Goal: Transaction & Acquisition: Purchase product/service

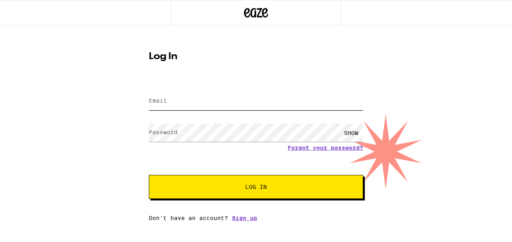
type input "[PERSON_NAME][EMAIL_ADDRESS][PERSON_NAME][DOMAIN_NAME]"
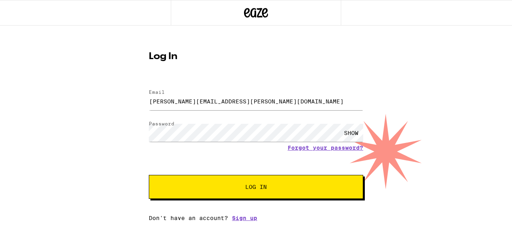
click at [231, 189] on span "Log In" at bounding box center [256, 187] width 150 height 6
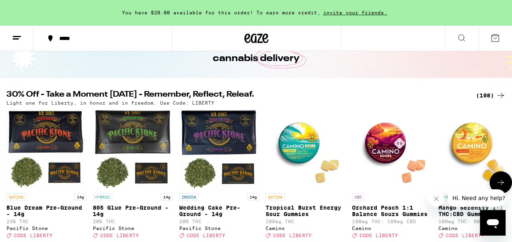
scroll to position [47, 0]
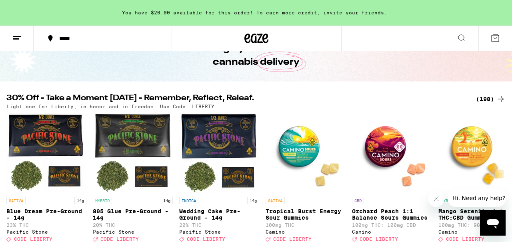
click at [481, 96] on div "(198)" at bounding box center [491, 99] width 30 height 10
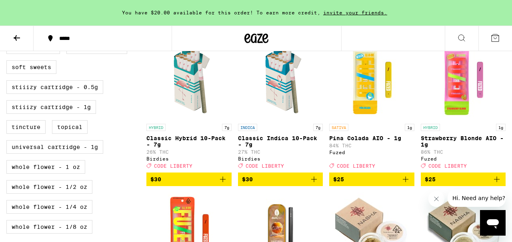
scroll to position [408, 0]
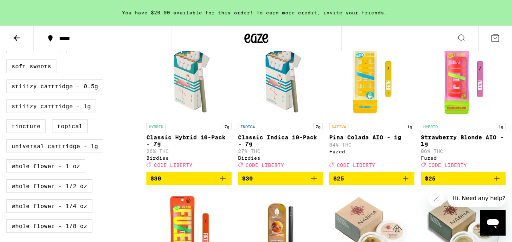
click at [51, 113] on label "STIIIZY Cartridge - 1g" at bounding box center [51, 107] width 90 height 14
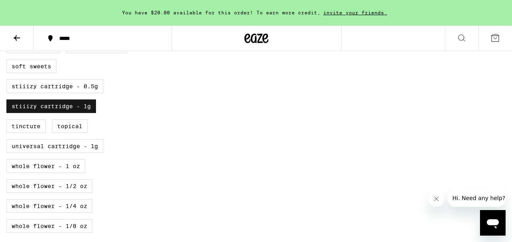
click at [15, 113] on label "STIIIZY Cartridge - 1g" at bounding box center [51, 107] width 90 height 14
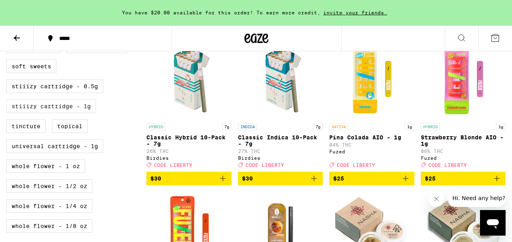
click at [25, 113] on label "STIIIZY Cartridge - 1g" at bounding box center [51, 107] width 90 height 14
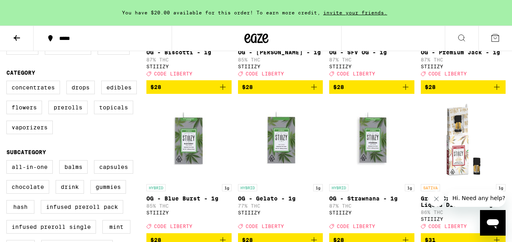
scroll to position [270, 0]
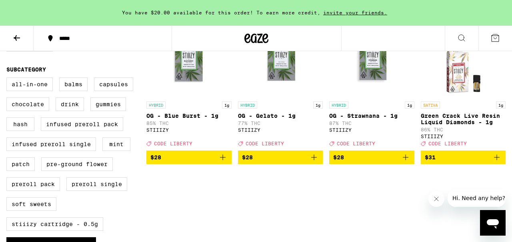
click at [222, 162] on icon "Add to bag" at bounding box center [223, 158] width 10 height 10
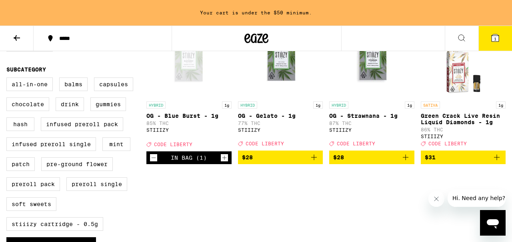
click at [320, 164] on button "$28" at bounding box center [280, 158] width 85 height 14
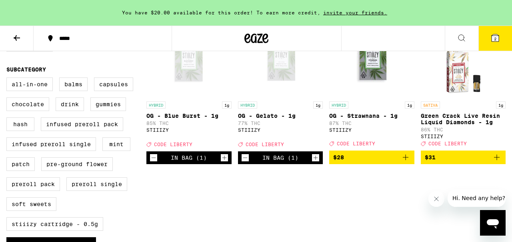
click at [407, 162] on icon "Add to bag" at bounding box center [406, 158] width 10 height 10
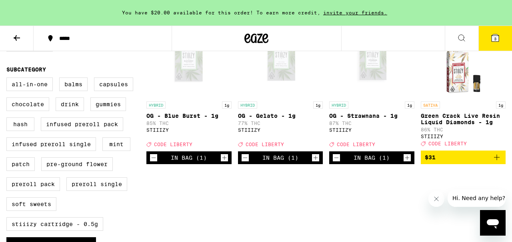
click at [494, 41] on icon at bounding box center [495, 37] width 7 height 7
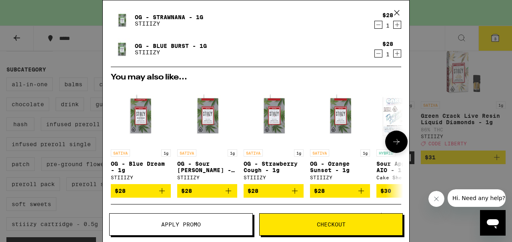
click at [142, 122] on img "Open page for OG - Blue Dream - 1g from STIIIZY" at bounding box center [141, 116] width 60 height 60
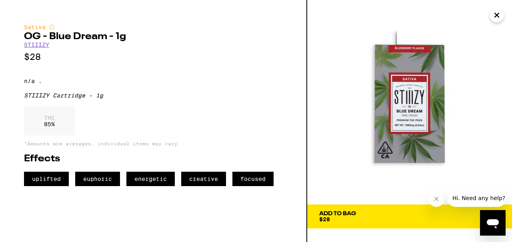
click at [494, 15] on icon "Close" at bounding box center [497, 15] width 10 height 12
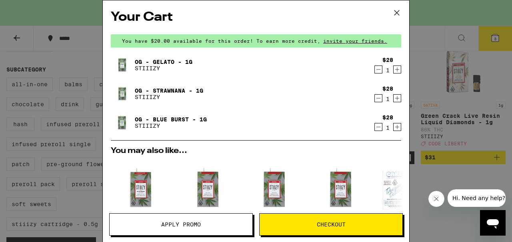
click at [392, 11] on icon at bounding box center [397, 13] width 12 height 12
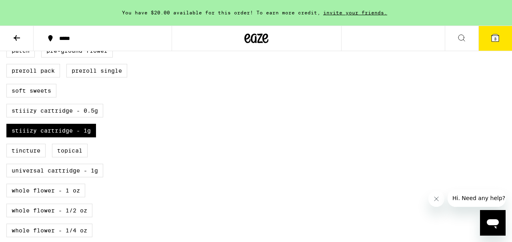
scroll to position [365, 0]
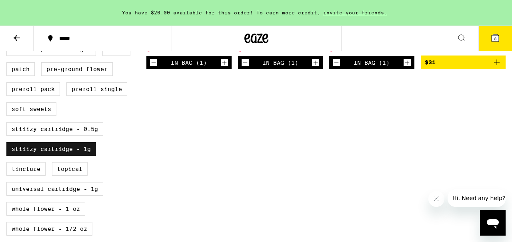
click at [66, 156] on label "STIIIZY Cartridge - 1g" at bounding box center [51, 149] width 90 height 14
checkbox input "false"
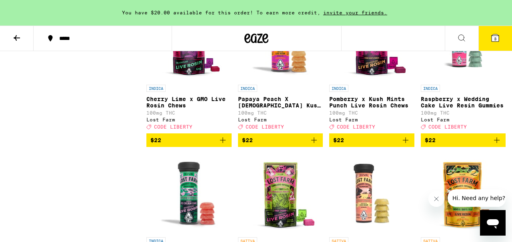
scroll to position [3665, 0]
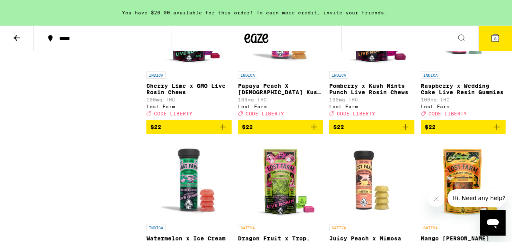
click at [495, 35] on icon at bounding box center [495, 37] width 7 height 7
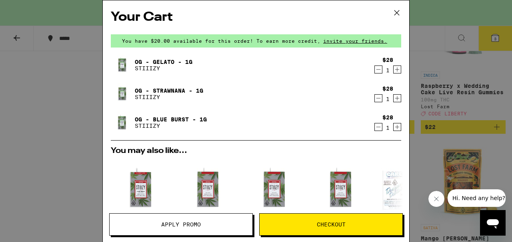
click at [332, 224] on span "Checkout" at bounding box center [331, 225] width 29 height 6
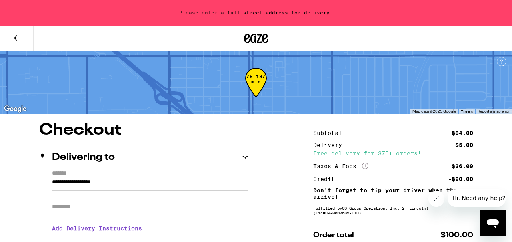
click at [20, 38] on icon at bounding box center [17, 38] width 10 height 10
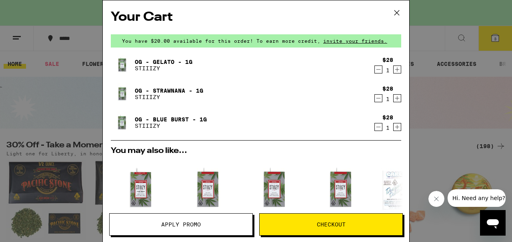
scroll to position [46, 0]
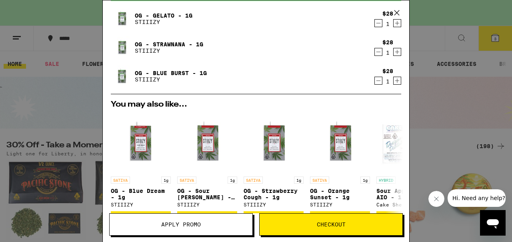
click at [186, 226] on span "Apply Promo" at bounding box center [181, 225] width 40 height 6
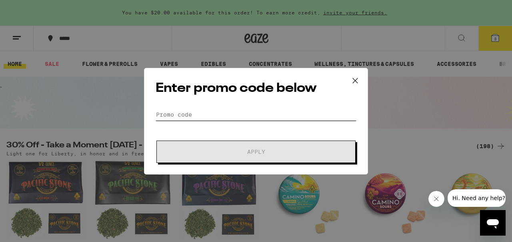
click at [197, 110] on input "Promo Code" at bounding box center [256, 115] width 201 height 12
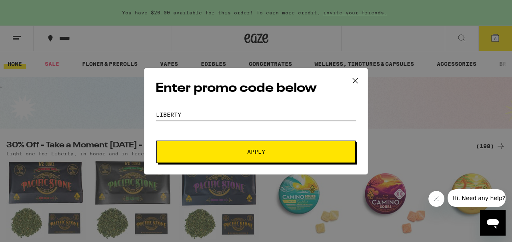
type input "liberty"
click at [256, 152] on button "Apply" at bounding box center [255, 152] width 199 height 22
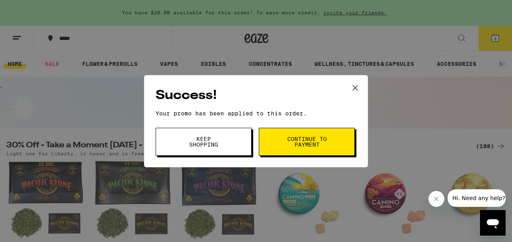
click at [328, 145] on button "Continue to payment" at bounding box center [307, 142] width 96 height 28
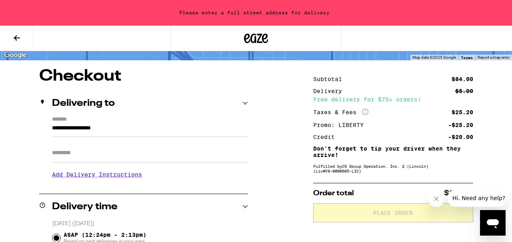
scroll to position [59, 0]
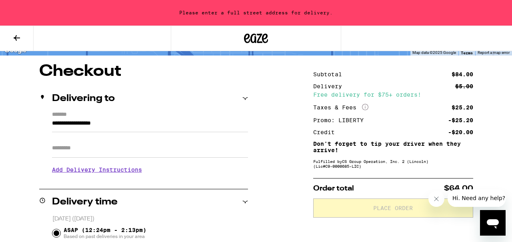
click at [247, 98] on icon at bounding box center [245, 99] width 6 height 6
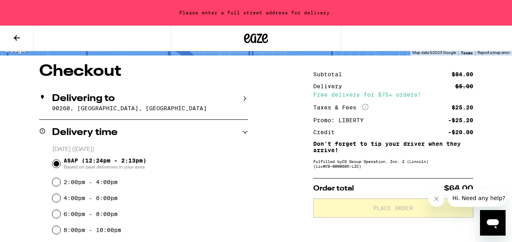
click at [247, 98] on icon at bounding box center [245, 99] width 6 height 6
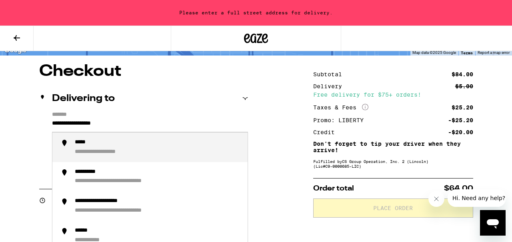
drag, startPoint x: 136, startPoint y: 128, endPoint x: 36, endPoint y: 119, distance: 100.8
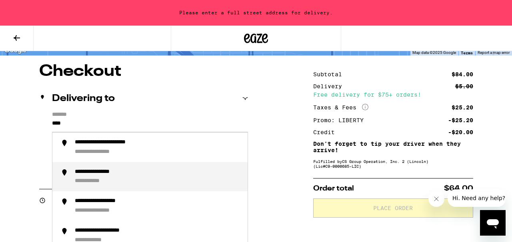
click at [84, 174] on div "**********" at bounding box center [106, 172] width 62 height 7
type input "**********"
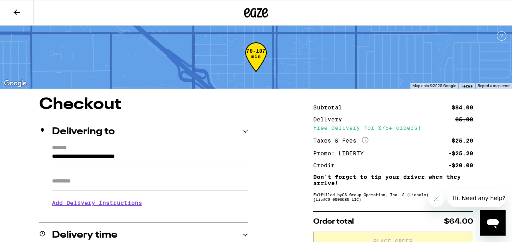
scroll to position [0, 0]
click at [16, 6] on button at bounding box center [17, 12] width 34 height 25
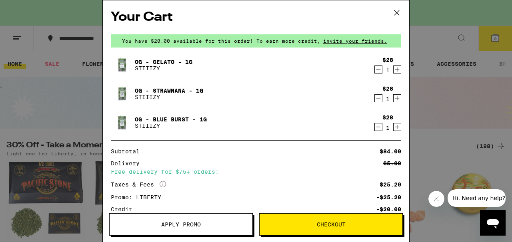
click at [394, 10] on icon at bounding box center [397, 13] width 12 height 12
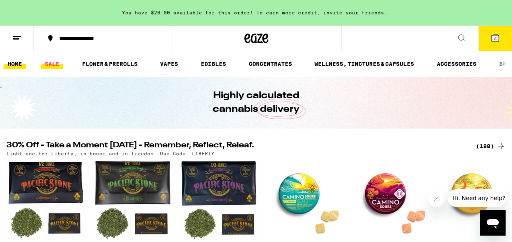
click at [53, 66] on link "SALE" at bounding box center [52, 64] width 22 height 10
click at [52, 61] on link "SALE" at bounding box center [52, 64] width 22 height 10
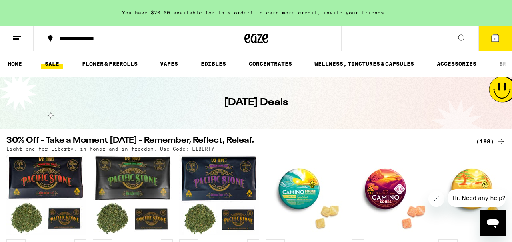
click at [497, 142] on icon at bounding box center [501, 142] width 10 height 10
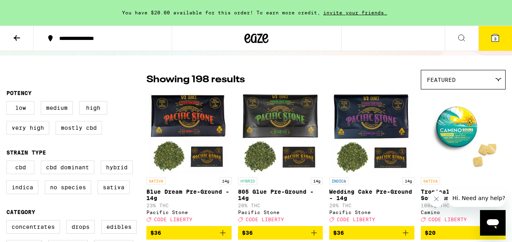
scroll to position [49, 0]
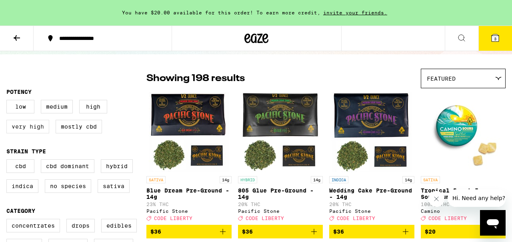
click at [44, 131] on label "Very High" at bounding box center [27, 127] width 43 height 14
click at [8, 102] on input "Very High" at bounding box center [8, 101] width 0 height 0
checkbox input "true"
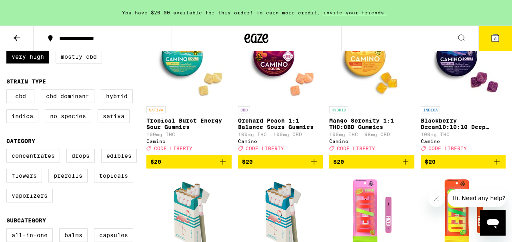
scroll to position [122, 0]
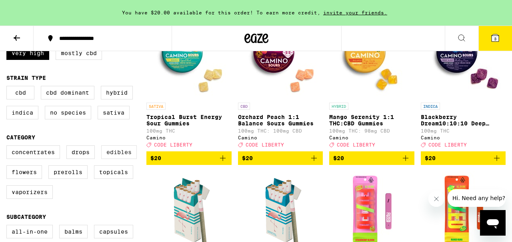
click at [126, 158] on label "Edibles" at bounding box center [119, 153] width 36 height 14
click at [8, 147] on input "Edibles" at bounding box center [8, 147] width 0 height 0
checkbox input "true"
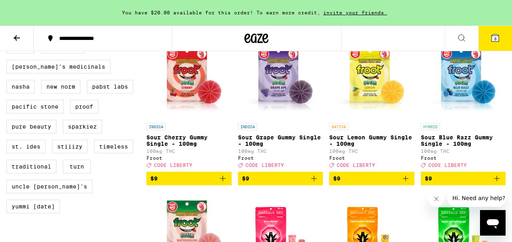
scroll to position [729, 0]
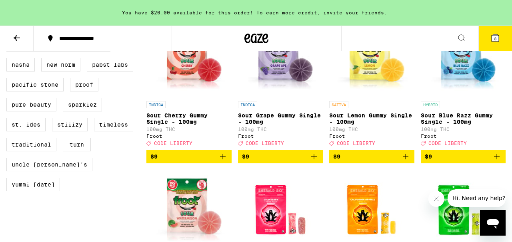
click at [405, 162] on icon "Add to bag" at bounding box center [406, 157] width 10 height 10
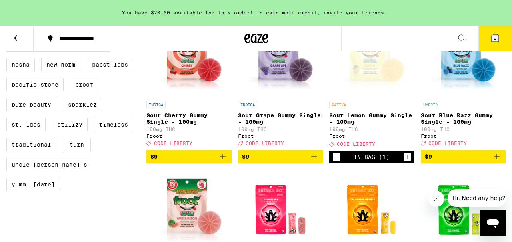
click at [405, 162] on icon "Increment" at bounding box center [407, 157] width 7 height 10
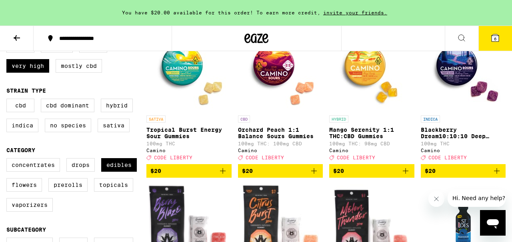
scroll to position [90, 0]
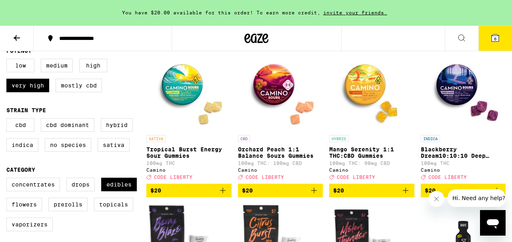
click at [495, 36] on icon at bounding box center [495, 37] width 7 height 7
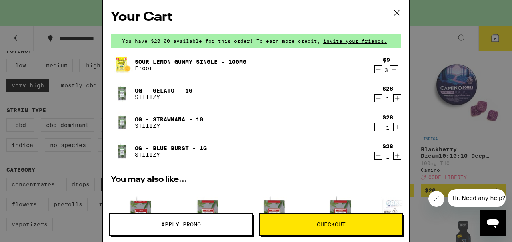
click at [380, 156] on icon "Decrement" at bounding box center [378, 156] width 7 height 10
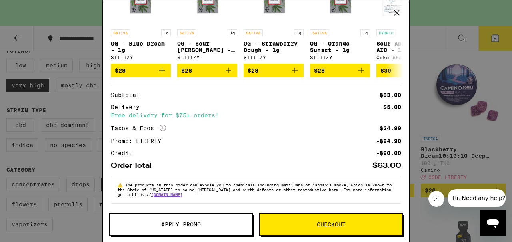
scroll to position [199, 0]
click at [335, 222] on span "Checkout" at bounding box center [331, 225] width 29 height 6
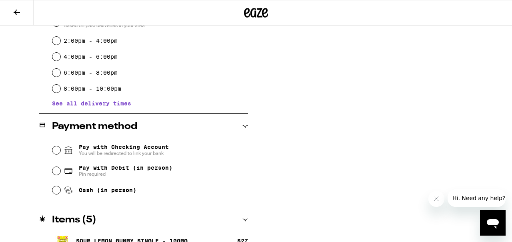
scroll to position [254, 0]
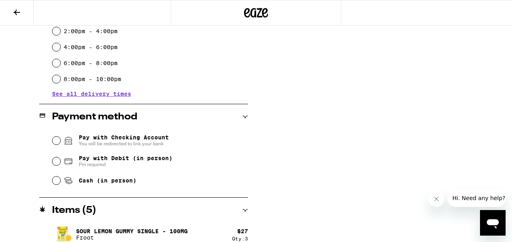
click at [51, 181] on div "Pay with Checking Account You will be redirected to link your bank Pay with Deb…" at bounding box center [143, 160] width 209 height 60
click at [55, 182] on input "Cash (in person)" at bounding box center [56, 181] width 8 height 8
radio input "true"
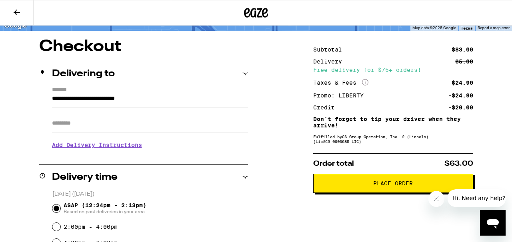
scroll to position [56, 0]
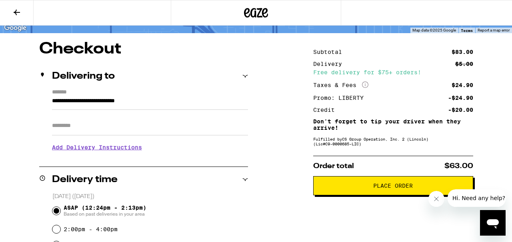
click at [399, 188] on span "Place Order" at bounding box center [393, 186] width 40 height 6
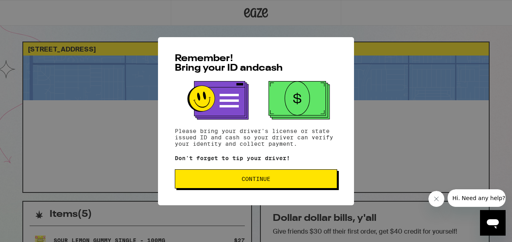
click at [254, 182] on span "Continue" at bounding box center [256, 179] width 29 height 6
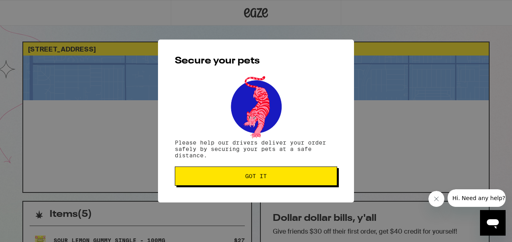
click at [254, 182] on button "Got it" at bounding box center [256, 176] width 162 height 19
